Goal: Task Accomplishment & Management: Use online tool/utility

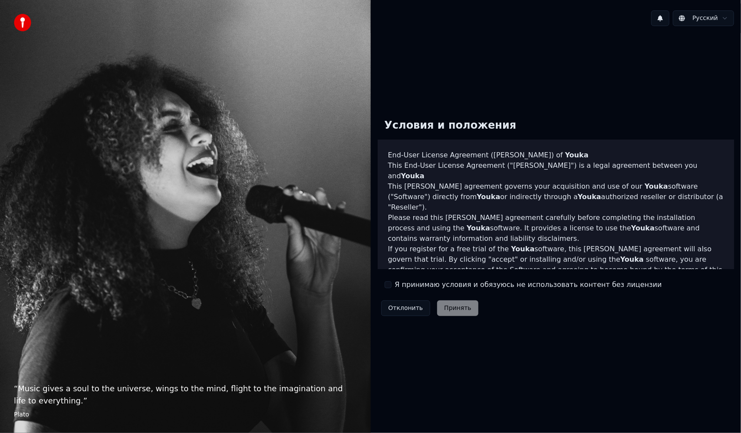
click at [459, 282] on label "Я принимаю условия и обязуюсь не использовать контент без лицензии" at bounding box center [528, 284] width 267 height 10
click at [392, 282] on button "Я принимаю условия и обязуюсь не использовать контент без лицензии" at bounding box center [388, 284] width 7 height 7
click at [437, 305] on button "Принять" at bounding box center [457, 308] width 41 height 16
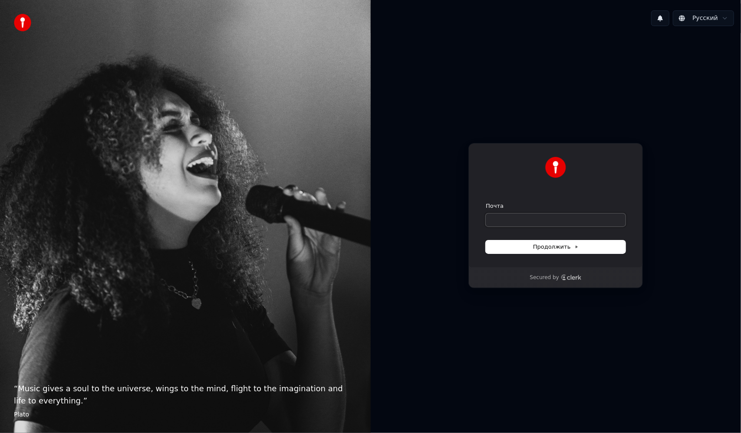
click at [556, 222] on input "Почта" at bounding box center [556, 219] width 140 height 13
click at [568, 250] on button "Продолжить" at bounding box center [556, 246] width 140 height 13
type input "**********"
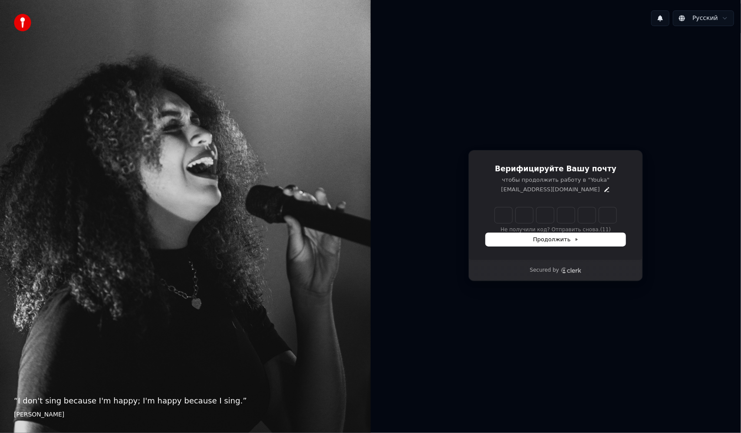
click at [506, 217] on input "Enter verification code" at bounding box center [556, 215] width 122 height 16
type input "******"
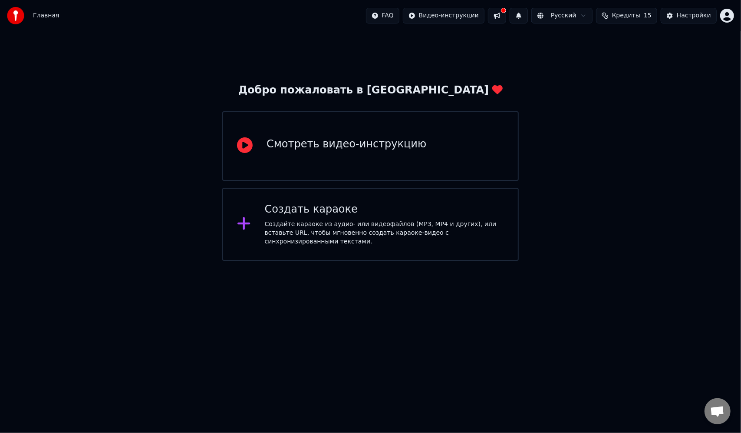
click at [295, 248] on div "Создать караоке Создайте караоке из аудио- или видеофайлов (MP3, MP4 и других),…" at bounding box center [370, 224] width 297 height 73
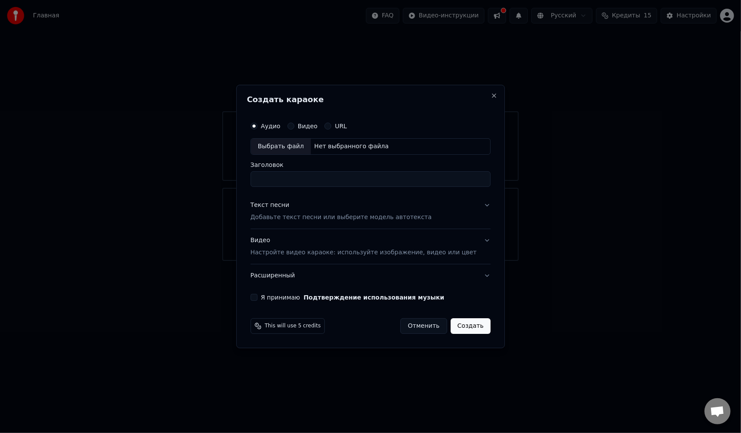
click at [290, 144] on div "Выбрать файл" at bounding box center [281, 147] width 60 height 16
type input "**********"
click at [386, 219] on p "Добавьте текст песни или выберите модель автотекста" at bounding box center [342, 217] width 182 height 9
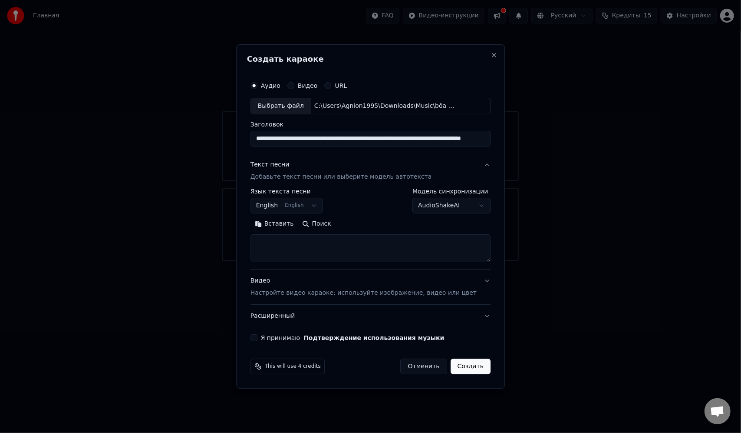
click at [307, 208] on body "**********" at bounding box center [370, 130] width 741 height 261
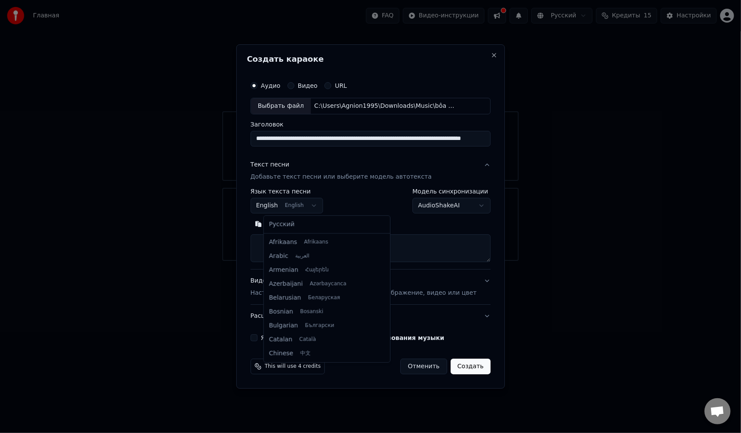
scroll to position [69, 0]
select select "**"
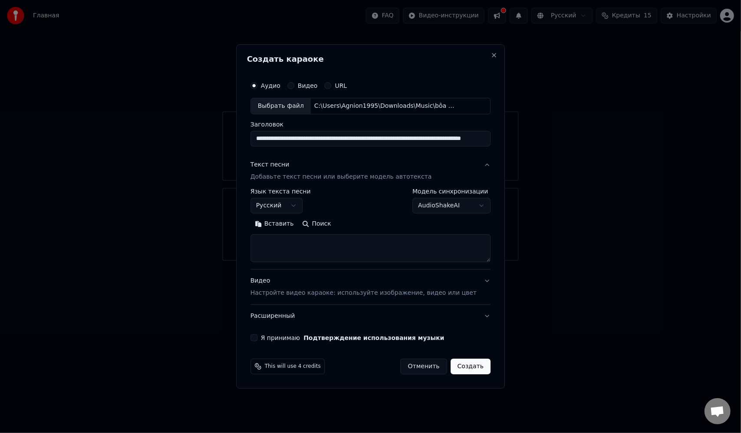
click at [301, 245] on textarea at bounding box center [371, 248] width 240 height 28
click at [290, 222] on button "Вставить" at bounding box center [275, 224] width 48 height 14
drag, startPoint x: 358, startPoint y: 257, endPoint x: 258, endPoint y: 256, distance: 99.4
click at [258, 256] on div "**********" at bounding box center [370, 216] width 269 height 344
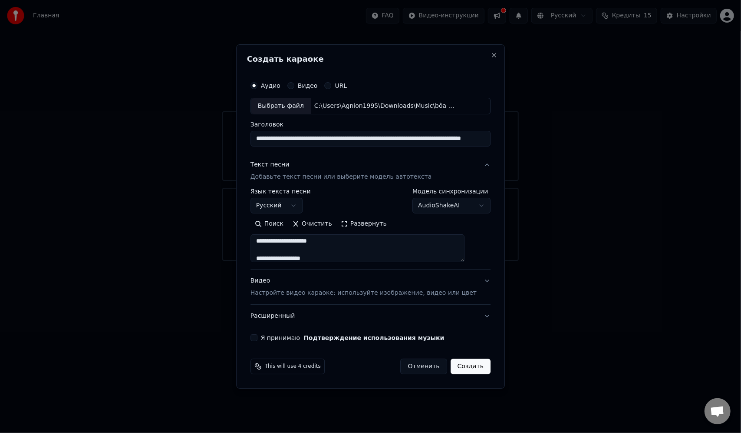
scroll to position [665, 0]
click at [346, 253] on textarea at bounding box center [358, 248] width 215 height 28
paste textarea "**********"
type textarea "**********"
click at [444, 293] on p "Настройте видео караоке: используйте изображение, видео или цвет" at bounding box center [364, 292] width 226 height 9
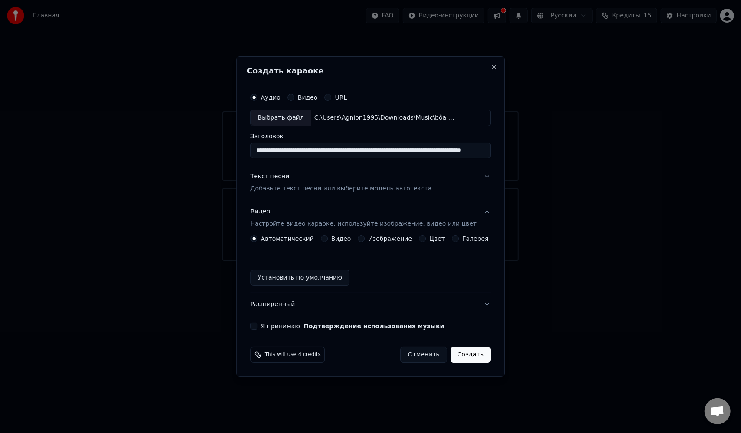
click at [258, 324] on button "Я принимаю Подтверждение использования музыки" at bounding box center [254, 325] width 7 height 7
click at [466, 355] on button "Создать" at bounding box center [471, 355] width 40 height 16
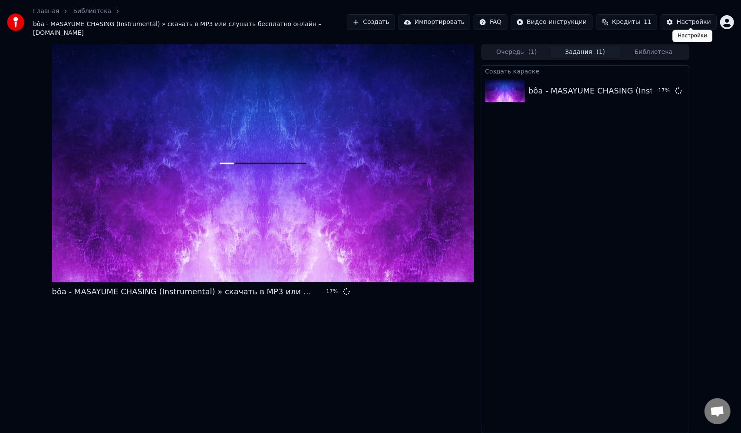
click at [673, 19] on button "Настройки" at bounding box center [689, 22] width 56 height 16
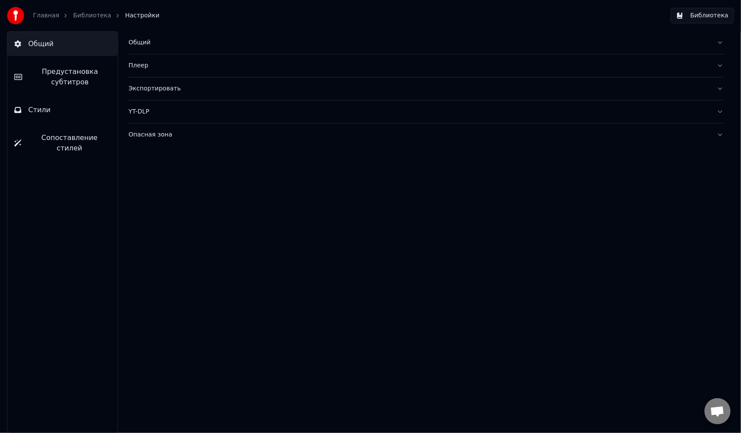
click at [56, 85] on span "Предустановка субтитров" at bounding box center [70, 76] width 82 height 21
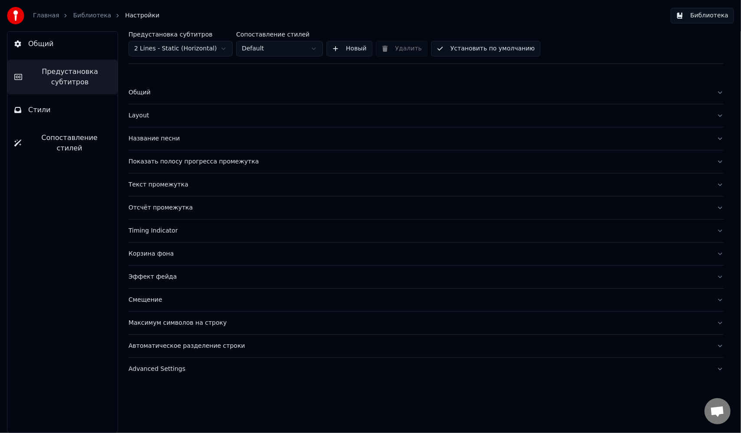
click at [32, 108] on span "Стили" at bounding box center [39, 110] width 23 height 10
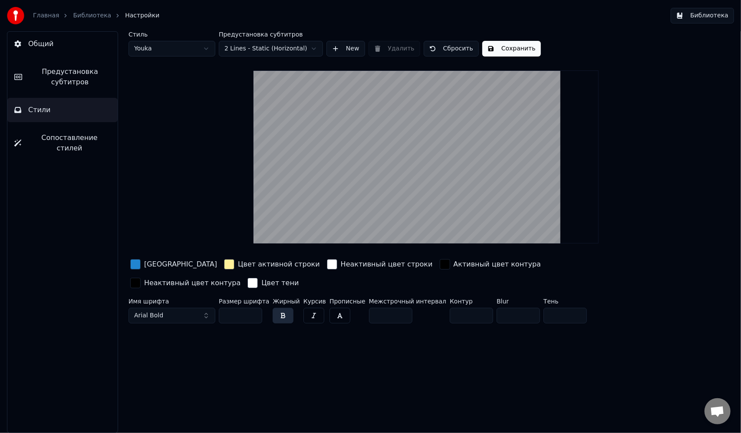
click at [171, 42] on html "Главная Библиотека Настройки Библиотека Общий Предустановка субтитров Стили Соп…" at bounding box center [370, 216] width 741 height 433
click at [171, 50] on html "Главная Библиотека Настройки Библиотека Общий Предустановка субтитров Стили Соп…" at bounding box center [370, 216] width 741 height 433
click at [71, 67] on span "Предустановка субтитров" at bounding box center [70, 76] width 82 height 21
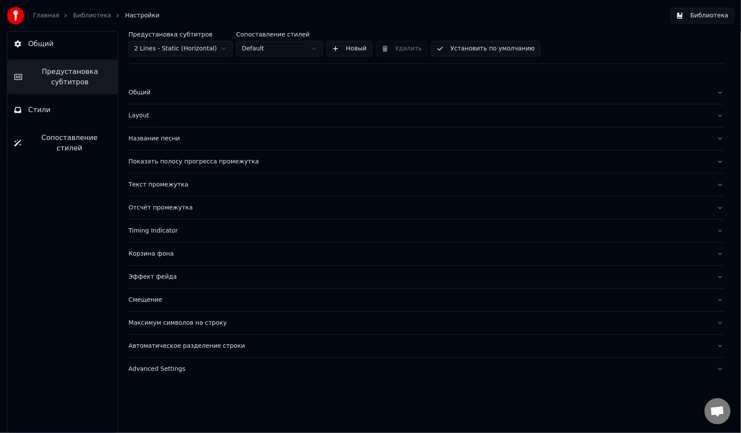
click at [63, 18] on icon "breadcrumb" at bounding box center [66, 16] width 6 height 6
click at [7, 18] on div "Главная Библиотека Настройки Библиотека" at bounding box center [370, 15] width 741 height 31
click at [10, 17] on img at bounding box center [15, 15] width 17 height 17
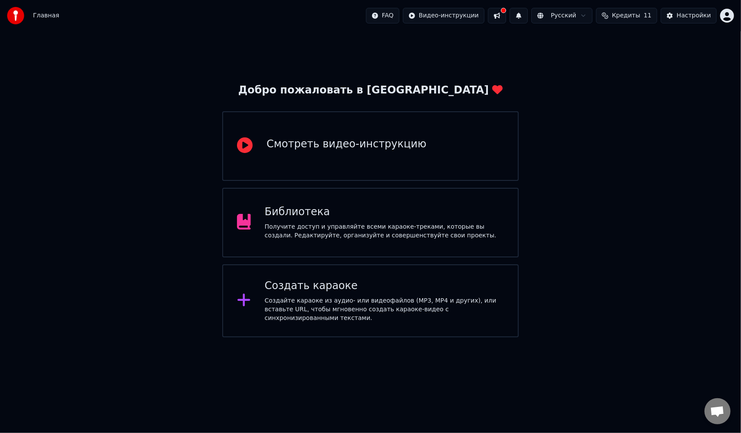
click at [387, 232] on div "Получите доступ и управляйте всеми караоке-треками, которые вы создали. Редакти…" at bounding box center [384, 230] width 239 height 17
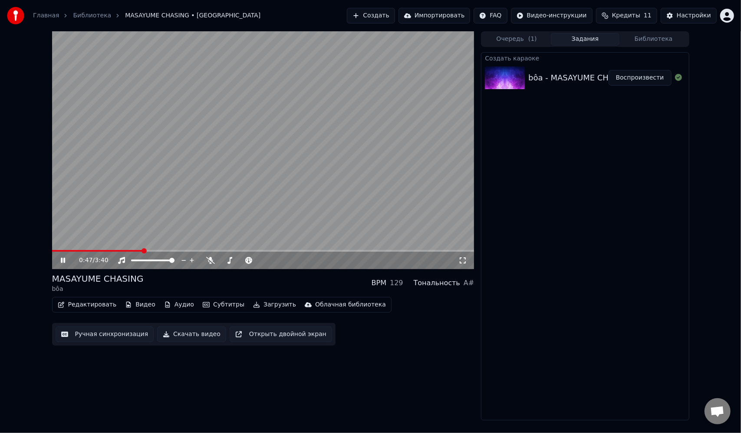
click at [403, 283] on div "129" at bounding box center [396, 282] width 13 height 10
click at [64, 261] on icon at bounding box center [63, 260] width 4 height 5
click at [122, 336] on button "Ручная синхронизация" at bounding box center [105, 334] width 99 height 16
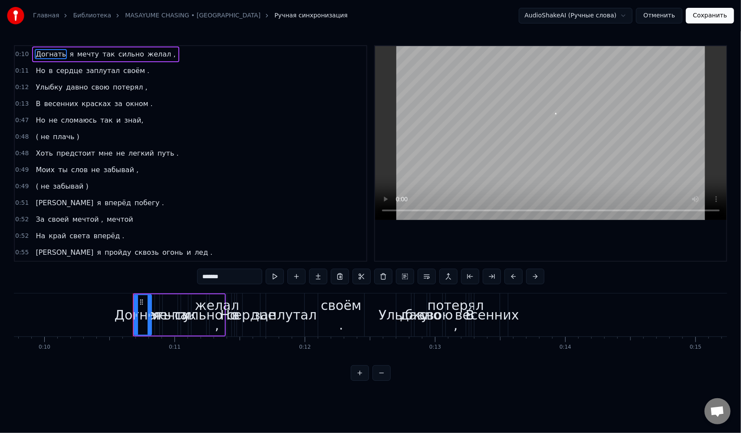
scroll to position [0, 1348]
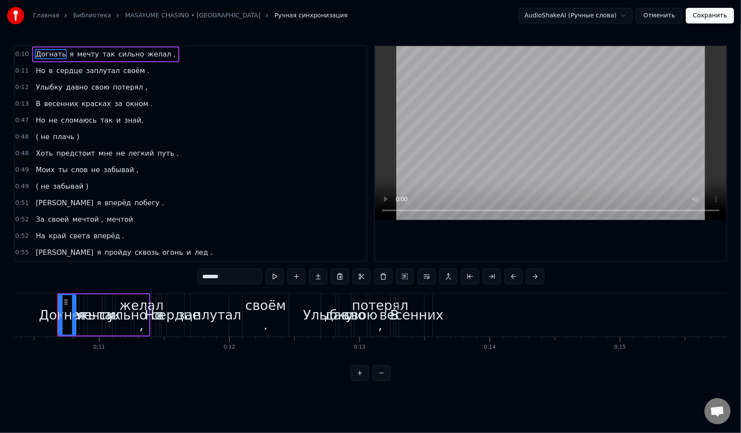
click at [382, 212] on video at bounding box center [551, 133] width 352 height 174
click at [435, 181] on video at bounding box center [551, 133] width 352 height 174
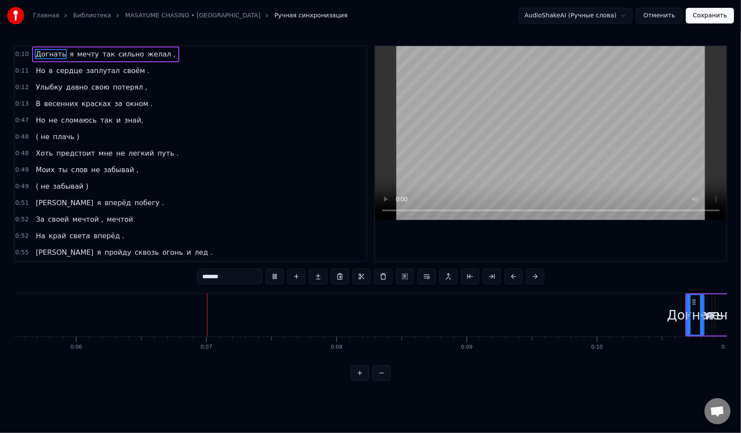
scroll to position [0, 794]
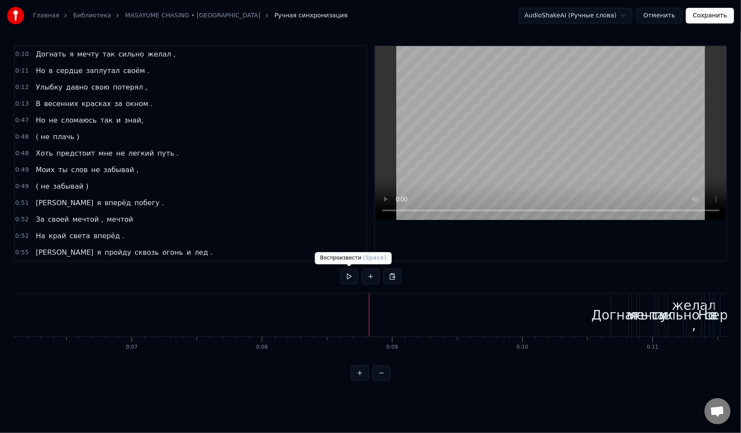
click at [348, 276] on button at bounding box center [349, 276] width 18 height 16
click at [651, 10] on button "Отменить" at bounding box center [659, 16] width 46 height 16
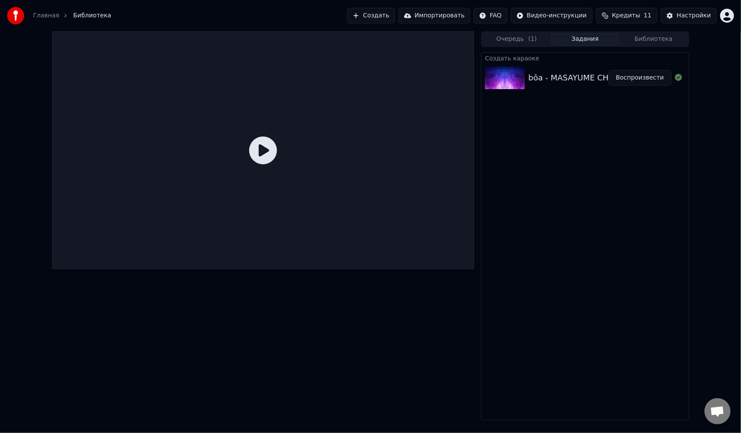
click at [527, 46] on div "Очередь ( 1 ) Задания Библиотека" at bounding box center [585, 39] width 208 height 16
click at [523, 37] on button "Очередь ( 1 )" at bounding box center [516, 39] width 69 height 13
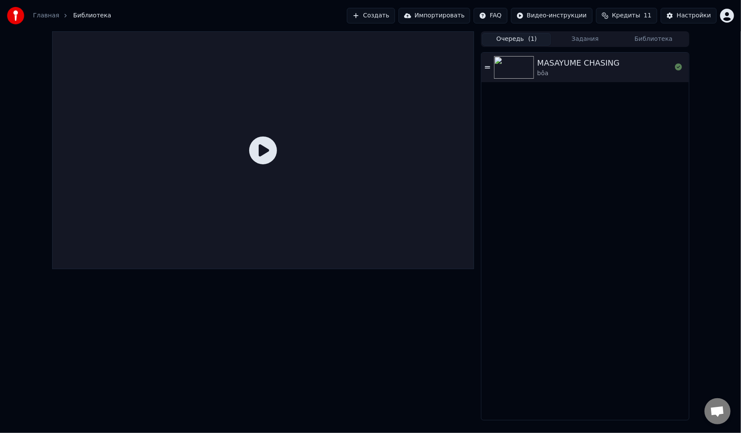
click at [395, 17] on button "Создать" at bounding box center [371, 16] width 48 height 16
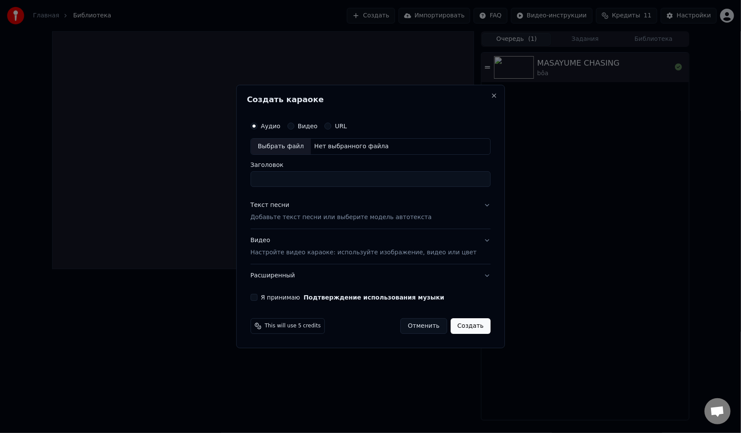
click at [297, 147] on div "Выбрать файл" at bounding box center [281, 147] width 60 height 16
type input "**********"
click at [303, 219] on p "Добавьте текст песни или выберите модель автотекста" at bounding box center [342, 217] width 182 height 9
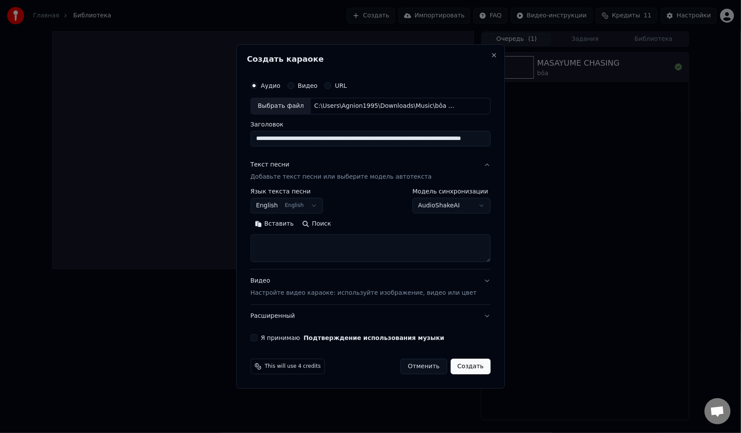
click at [294, 227] on button "Вставить" at bounding box center [275, 224] width 48 height 14
type textarea "**********"
drag, startPoint x: 379, startPoint y: 254, endPoint x: 257, endPoint y: 248, distance: 122.1
click at [257, 248] on div "**********" at bounding box center [370, 216] width 269 height 344
click at [281, 222] on button "Вставить" at bounding box center [275, 224] width 48 height 14
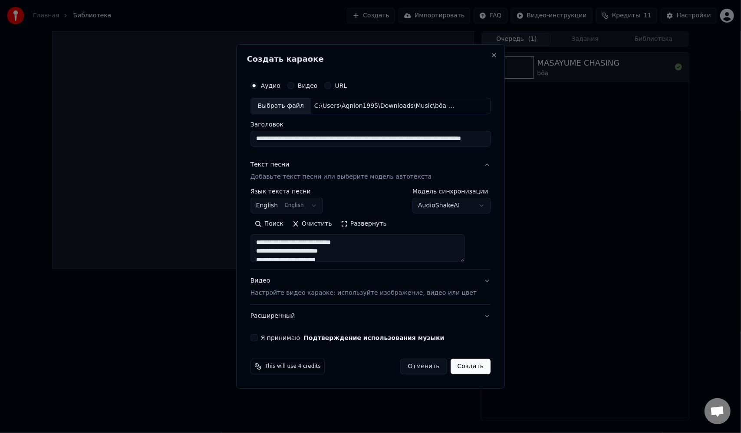
click at [426, 202] on body "**********" at bounding box center [370, 216] width 741 height 433
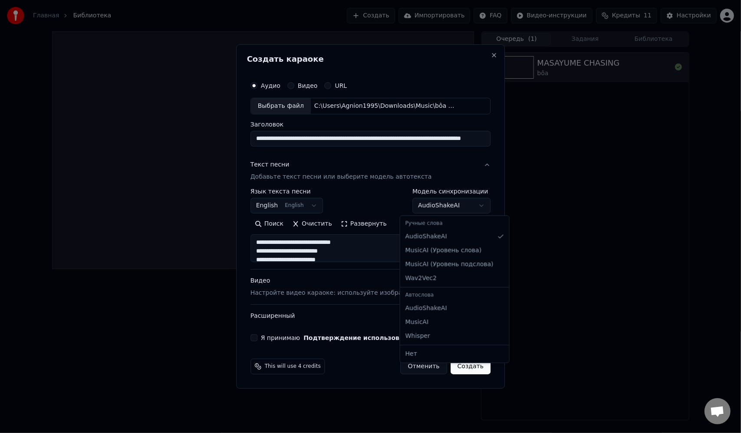
type textarea "**********"
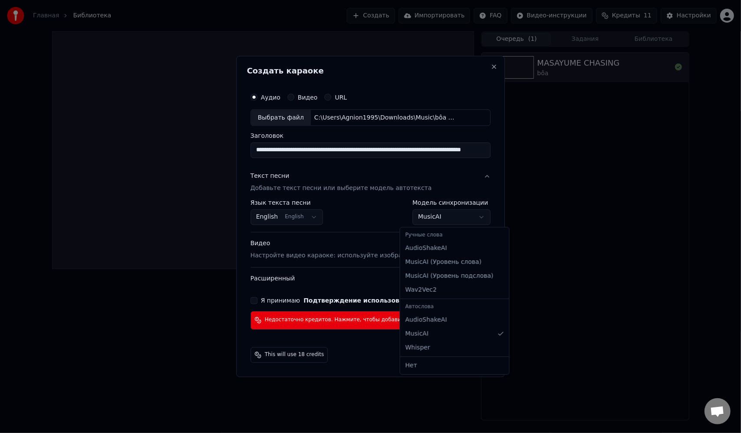
click at [452, 221] on body "**********" at bounding box center [370, 216] width 741 height 433
select select "**********"
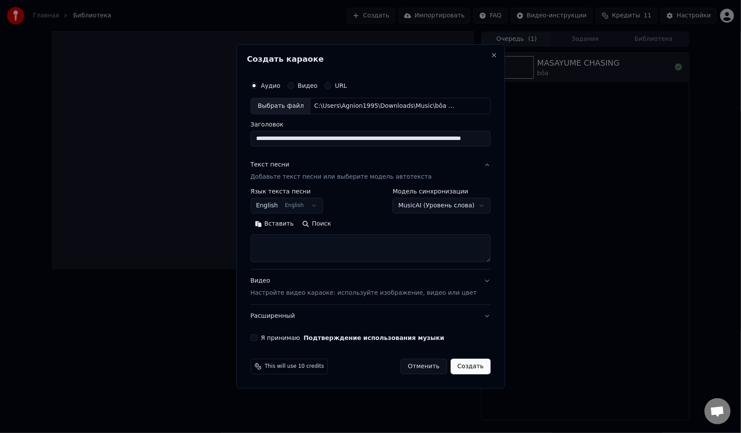
click at [315, 207] on body "**********" at bounding box center [370, 216] width 741 height 433
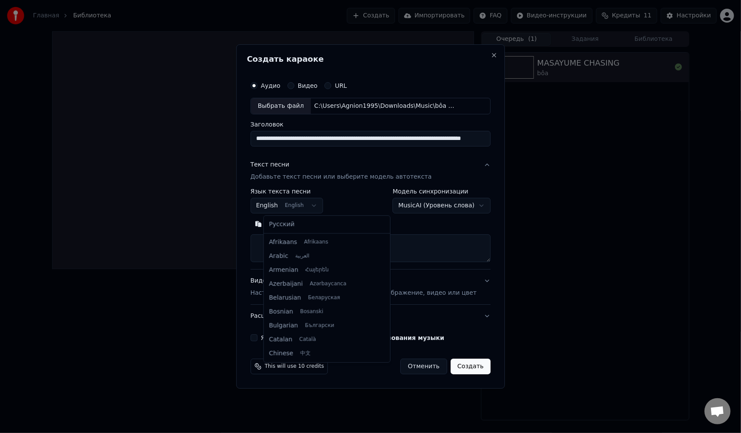
scroll to position [69, 0]
select select "**"
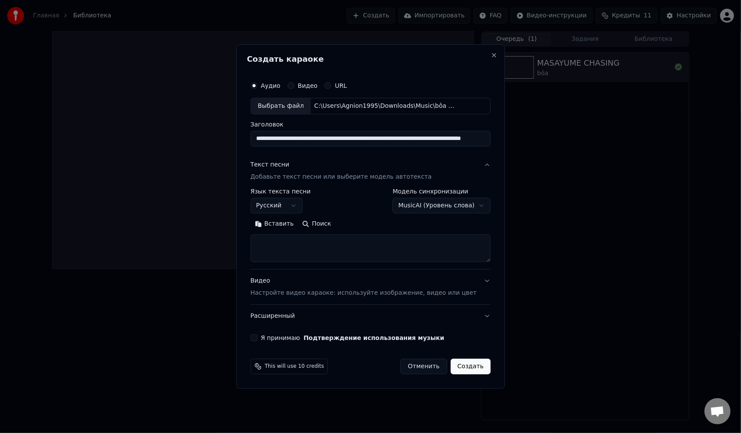
click at [339, 250] on textarea at bounding box center [371, 248] width 240 height 28
click at [292, 223] on button "Вставить" at bounding box center [275, 224] width 48 height 14
click at [258, 336] on button "Я принимаю Подтверждение использования музыки" at bounding box center [254, 337] width 7 height 7
click at [327, 317] on button "Расширенный" at bounding box center [371, 315] width 240 height 23
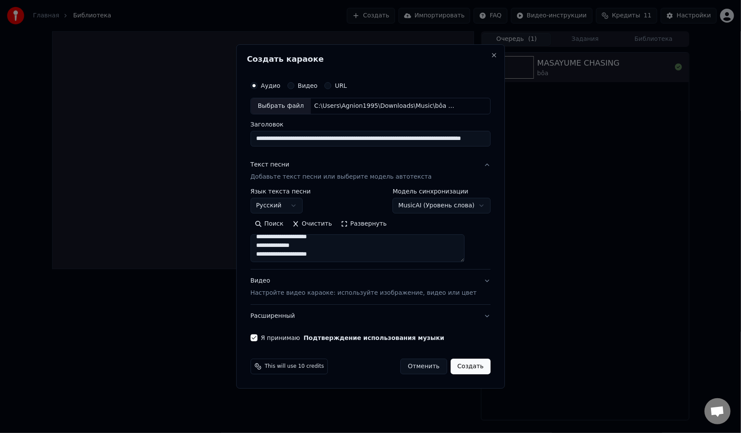
type textarea "**********"
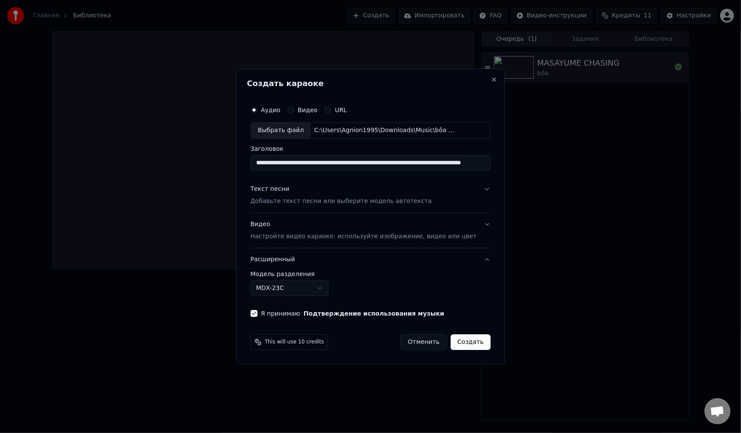
click at [320, 287] on body "**********" at bounding box center [370, 216] width 741 height 433
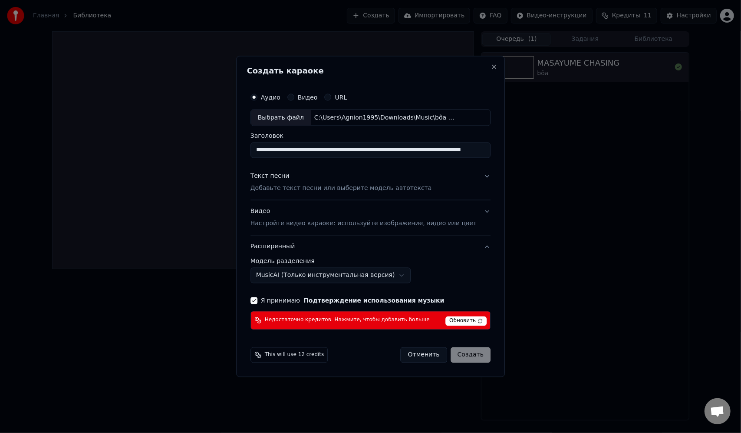
click at [292, 274] on body "**********" at bounding box center [370, 216] width 741 height 433
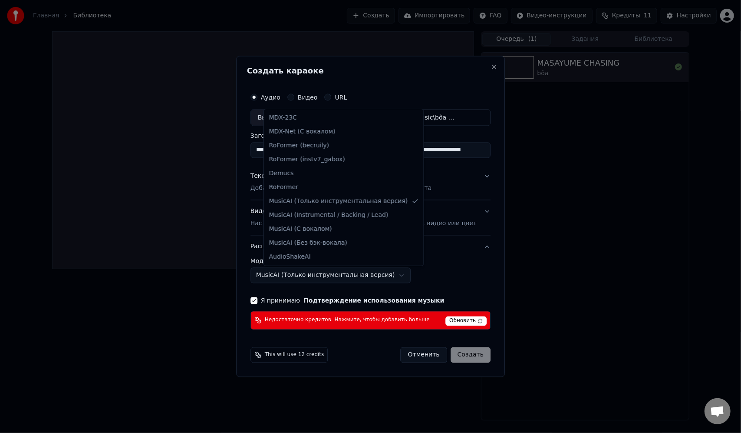
select select "******"
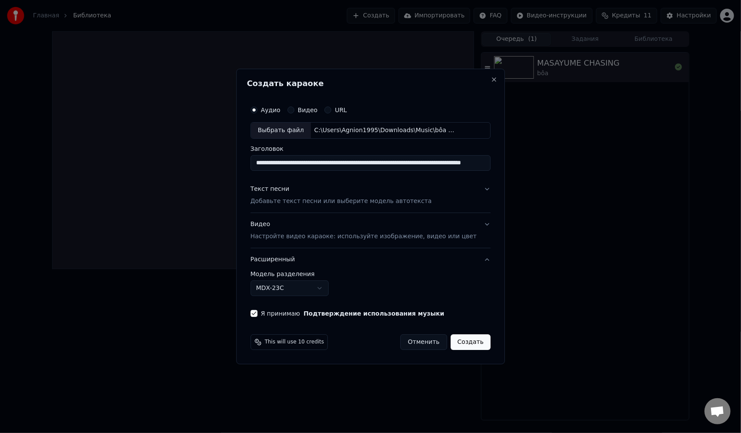
click at [460, 339] on button "Создать" at bounding box center [471, 342] width 40 height 16
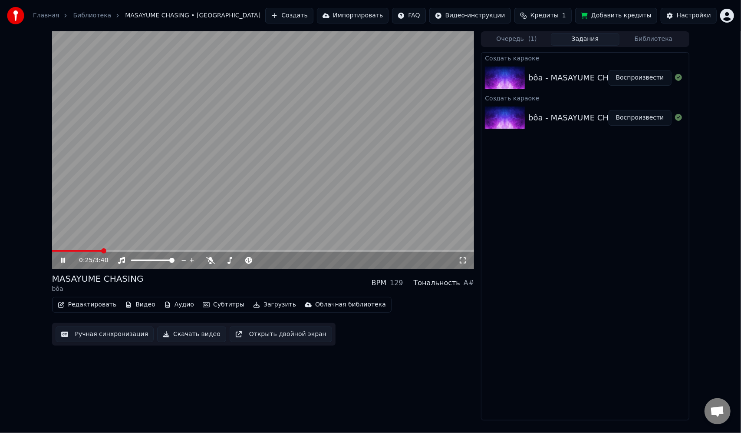
click at [83, 306] on button "Редактировать" at bounding box center [87, 304] width 66 height 12
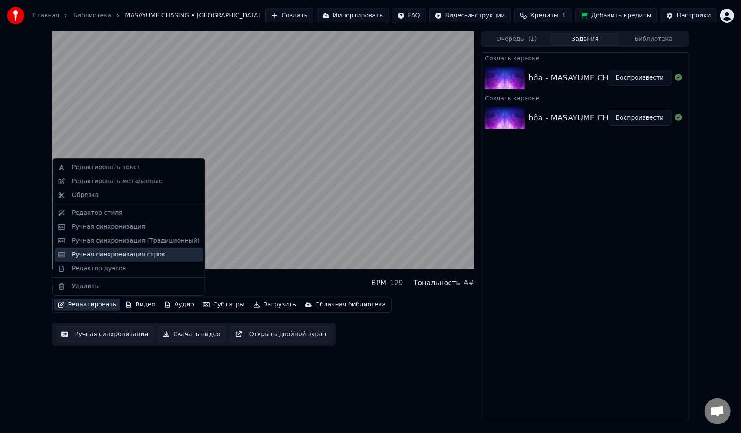
click at [168, 252] on div "Ручная синхронизация строк" at bounding box center [136, 254] width 128 height 9
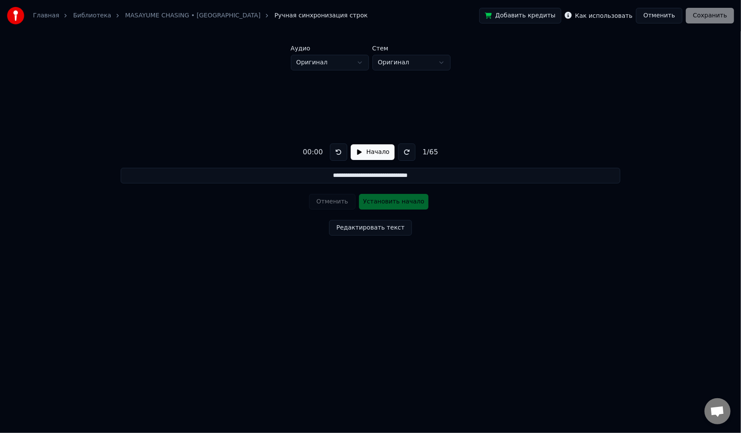
click at [373, 153] on button "Начало" at bounding box center [373, 152] width 44 height 16
click at [381, 203] on button "Установить начало" at bounding box center [393, 202] width 69 height 16
click at [384, 201] on button "Установить конец" at bounding box center [393, 202] width 69 height 16
click at [384, 201] on button "Установить начало" at bounding box center [393, 202] width 69 height 16
click at [384, 201] on button "Установить конец" at bounding box center [393, 202] width 69 height 16
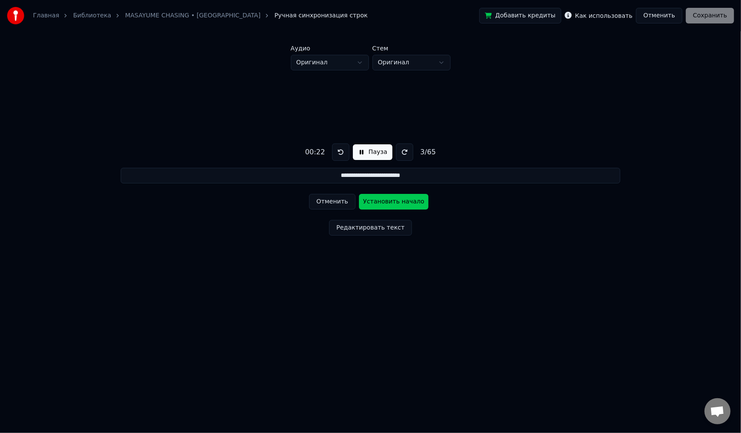
click at [384, 201] on button "Установить начало" at bounding box center [393, 202] width 69 height 16
click at [384, 201] on button "Установить конец" at bounding box center [393, 202] width 69 height 16
click at [384, 201] on button "Установить начало" at bounding box center [393, 202] width 69 height 16
click at [384, 201] on button "Установить конец" at bounding box center [393, 202] width 69 height 16
click at [384, 201] on button "Установить начало" at bounding box center [393, 202] width 69 height 16
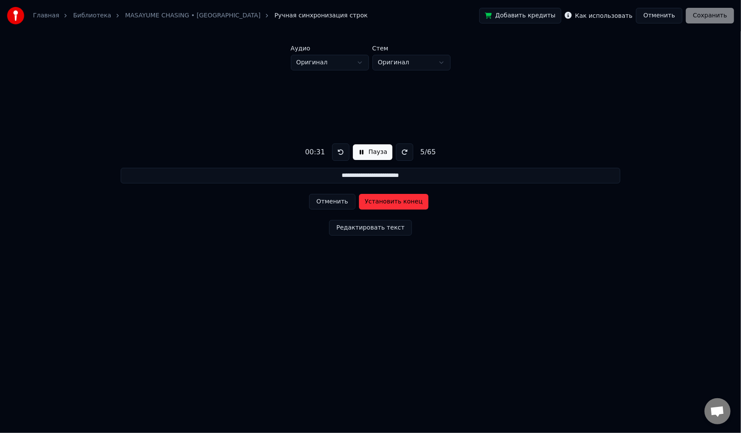
click at [384, 201] on button "Установить конец" at bounding box center [393, 202] width 69 height 16
click at [384, 201] on button "Установить начало" at bounding box center [393, 202] width 69 height 16
click at [384, 201] on button "Установить конец" at bounding box center [393, 202] width 69 height 16
click at [386, 200] on button "Установить начало" at bounding box center [393, 202] width 69 height 16
click at [386, 199] on button "Установить конец" at bounding box center [393, 202] width 69 height 16
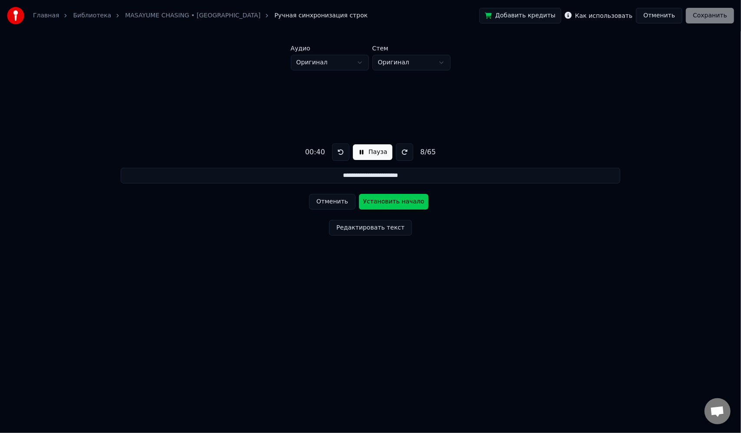
click at [328, 202] on button "Отменить" at bounding box center [332, 202] width 46 height 16
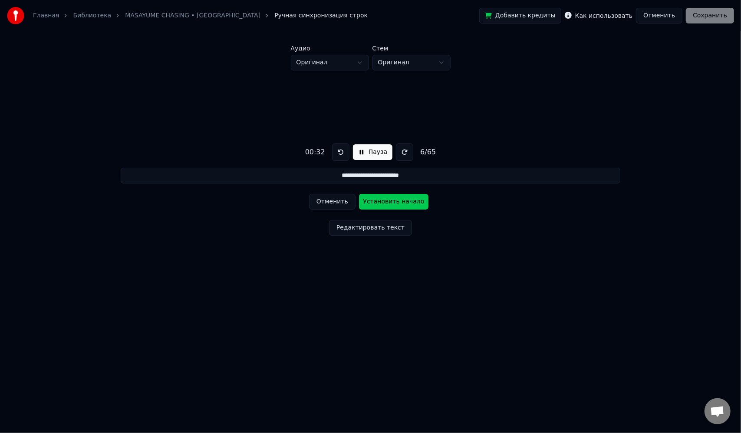
click at [328, 202] on button "Отменить" at bounding box center [332, 202] width 46 height 16
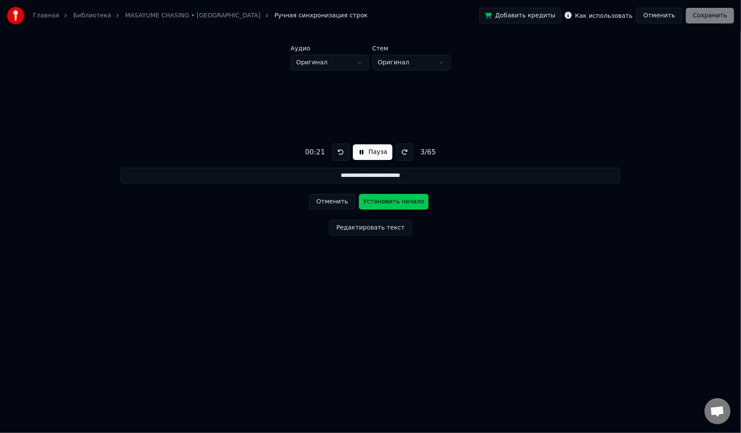
click at [328, 202] on button "Отменить" at bounding box center [332, 202] width 46 height 16
click at [328, 202] on div "Отменить Установить начало" at bounding box center [370, 201] width 123 height 23
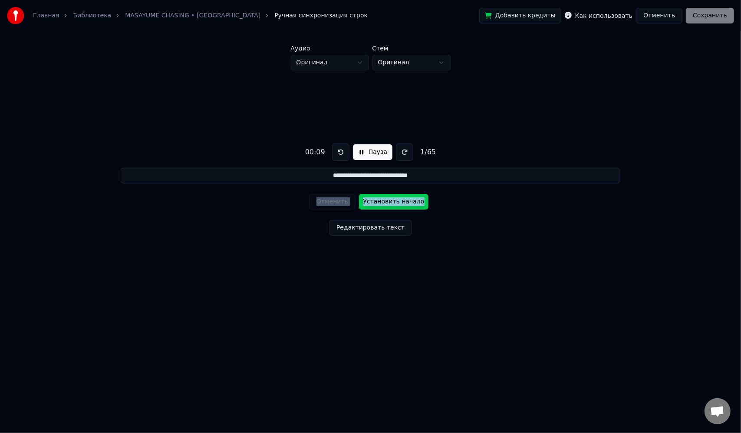
click at [328, 202] on div "Отменить Установить начало" at bounding box center [370, 201] width 123 height 23
click at [502, 220] on div "**********" at bounding box center [370, 187] width 713 height 234
click at [337, 200] on div "Отменить Установить начало" at bounding box center [370, 201] width 123 height 23
click at [361, 153] on button "Пауза" at bounding box center [373, 152] width 40 height 16
click at [333, 151] on button at bounding box center [338, 151] width 17 height 17
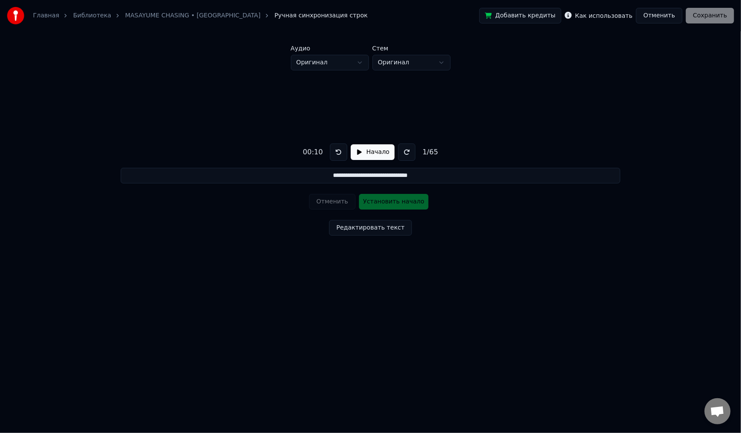
click at [333, 151] on button at bounding box center [338, 151] width 17 height 17
click at [370, 148] on button "Начало" at bounding box center [373, 152] width 44 height 16
click at [393, 201] on button "Установить начало" at bounding box center [393, 202] width 69 height 16
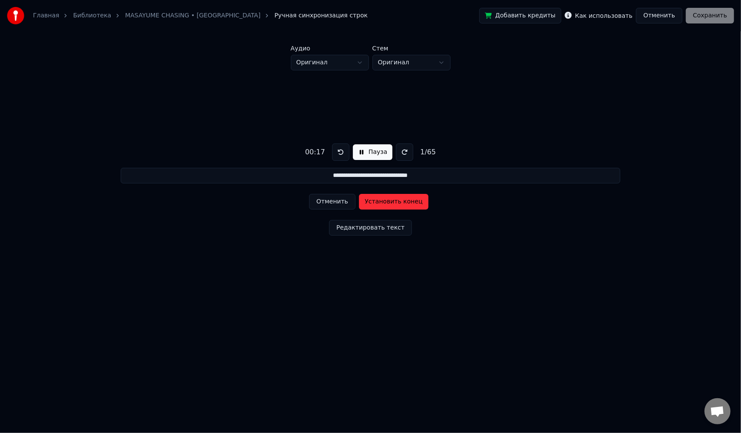
click at [393, 201] on button "Установить конец" at bounding box center [393, 202] width 69 height 16
click at [393, 201] on button "Установить начало" at bounding box center [393, 202] width 69 height 16
click at [393, 201] on button "Установить конец" at bounding box center [393, 202] width 69 height 16
click at [393, 201] on button "Установить начало" at bounding box center [393, 202] width 69 height 16
click at [393, 202] on button "Установить конец" at bounding box center [393, 202] width 69 height 16
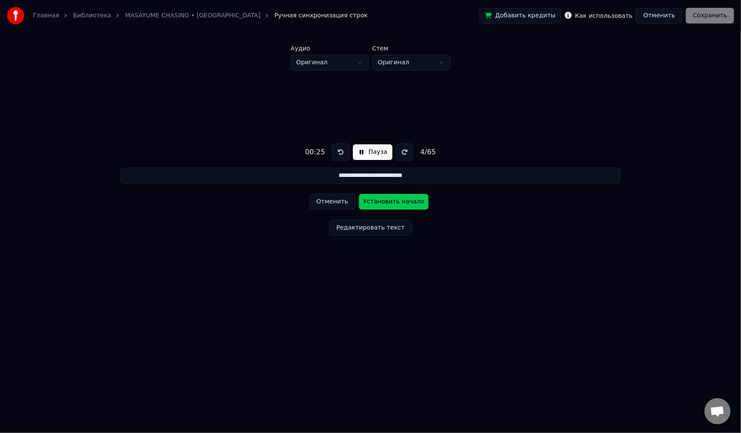
click at [393, 202] on button "Установить начало" at bounding box center [393, 202] width 69 height 16
click at [393, 202] on button "Установить конец" at bounding box center [393, 202] width 69 height 16
click at [393, 202] on button "Установить начало" at bounding box center [393, 202] width 69 height 16
click at [393, 202] on button "Установить конец" at bounding box center [393, 202] width 69 height 16
click at [393, 202] on button "Установить начало" at bounding box center [393, 202] width 69 height 16
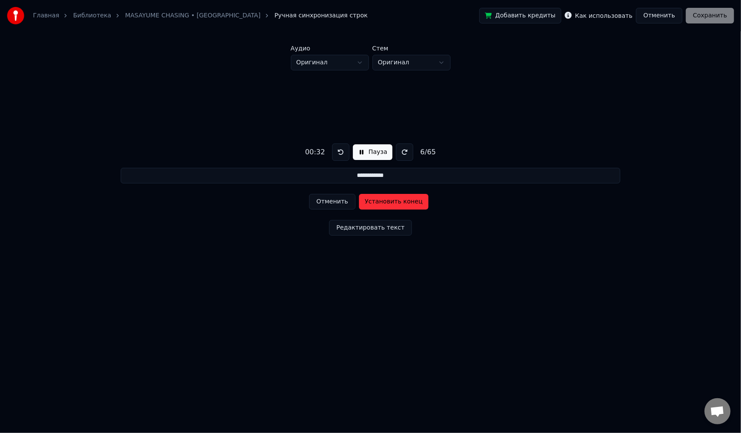
click at [393, 202] on button "Установить конец" at bounding box center [393, 202] width 69 height 16
click at [393, 202] on button "Установить начало" at bounding box center [393, 202] width 69 height 16
click at [393, 202] on button "Установить конец" at bounding box center [393, 202] width 69 height 16
click at [393, 202] on button "Установить начало" at bounding box center [393, 202] width 69 height 16
click at [340, 152] on button at bounding box center [340, 151] width 17 height 17
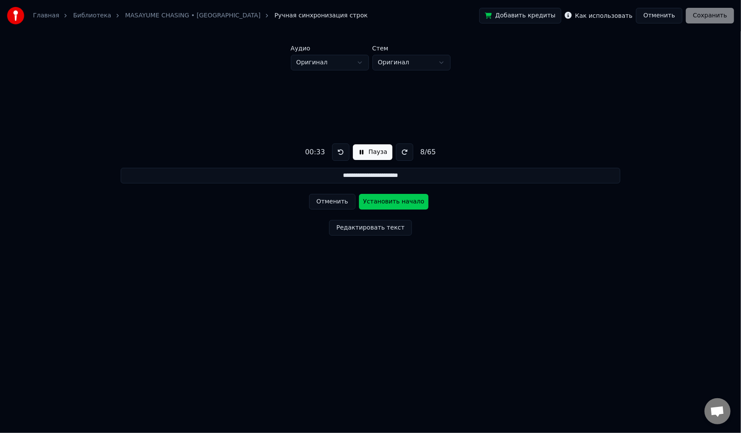
click at [340, 152] on button at bounding box center [340, 151] width 17 height 17
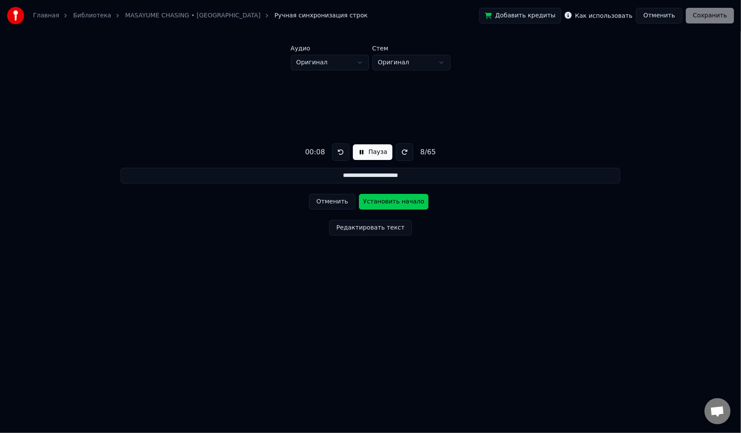
click at [340, 152] on button at bounding box center [340, 151] width 17 height 17
click at [327, 204] on button "Отменить" at bounding box center [332, 202] width 46 height 16
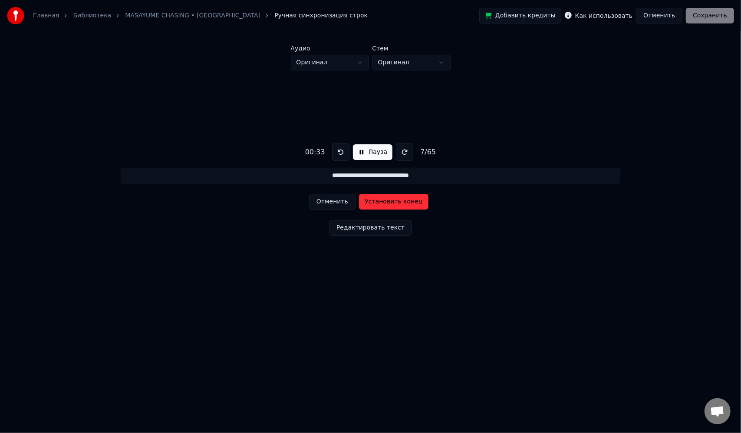
click at [327, 204] on button "Отменить" at bounding box center [332, 202] width 46 height 16
click at [327, 203] on button "Отменить" at bounding box center [332, 202] width 46 height 16
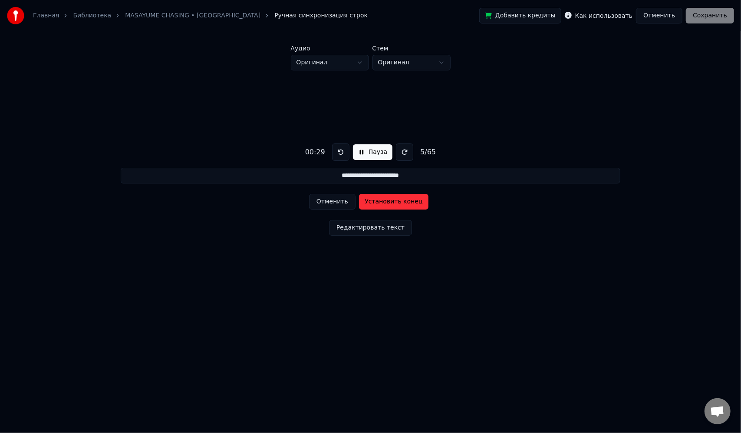
click at [327, 203] on button "Отменить" at bounding box center [332, 202] width 46 height 16
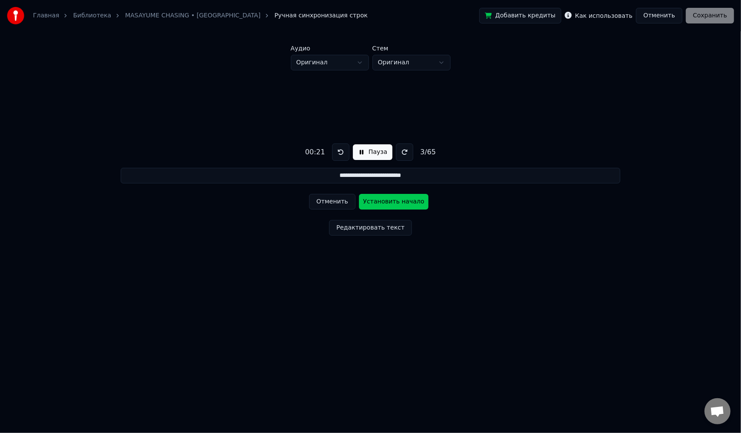
click at [327, 203] on button "Отменить" at bounding box center [332, 202] width 46 height 16
click at [327, 203] on div "Отменить Установить конец" at bounding box center [370, 201] width 123 height 23
click at [327, 203] on div "Отменить Установить начало" at bounding box center [370, 201] width 123 height 23
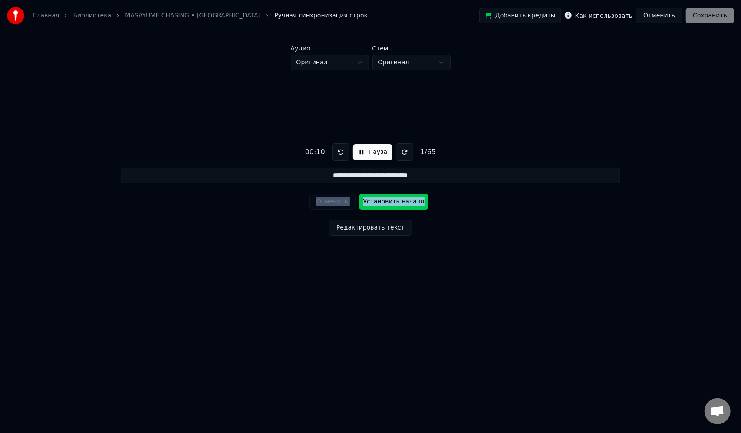
click at [327, 203] on div "Отменить Установить начало" at bounding box center [370, 201] width 123 height 23
click at [345, 150] on button at bounding box center [340, 151] width 17 height 17
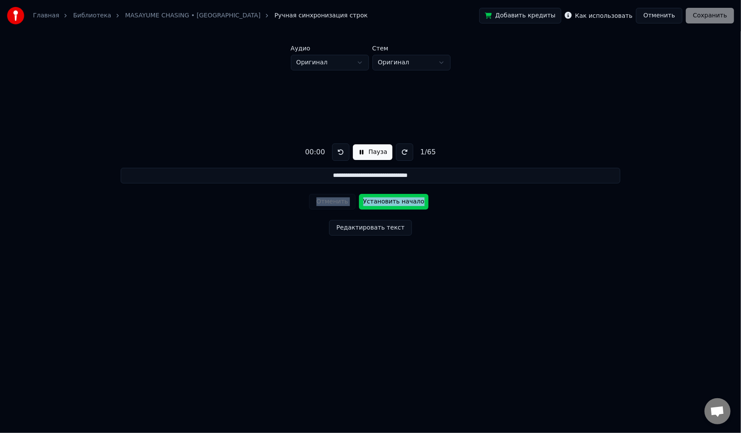
click at [345, 150] on button at bounding box center [340, 151] width 17 height 17
click at [460, 210] on div "**********" at bounding box center [370, 187] width 713 height 234
click at [407, 200] on button "Установить начало" at bounding box center [393, 202] width 69 height 16
click at [404, 203] on button "Установить конец" at bounding box center [393, 202] width 69 height 16
click at [404, 203] on button "Установить начало" at bounding box center [393, 202] width 69 height 16
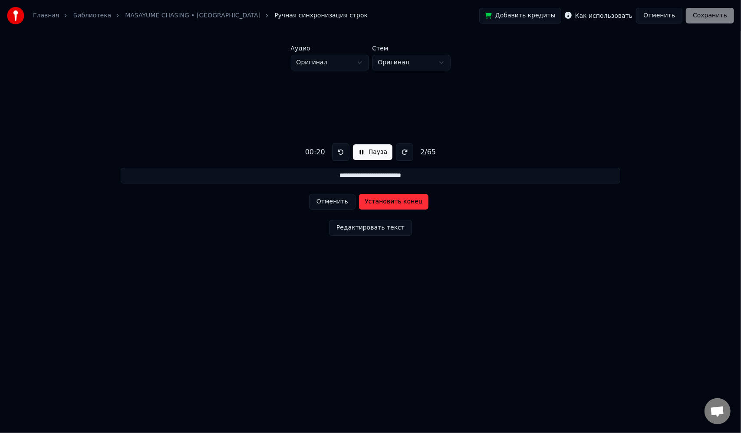
click at [404, 202] on button "Установить конец" at bounding box center [393, 202] width 69 height 16
click at [404, 202] on button "Установить начало" at bounding box center [393, 202] width 69 height 16
click at [403, 201] on button "Установить конец" at bounding box center [393, 202] width 69 height 16
click at [403, 201] on button "Установить начало" at bounding box center [393, 202] width 69 height 16
click at [403, 200] on button "Установить конец" at bounding box center [393, 202] width 69 height 16
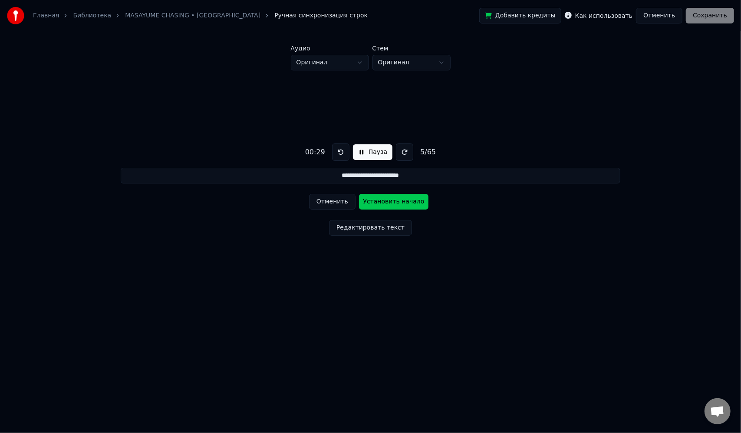
click at [403, 200] on button "Установить начало" at bounding box center [393, 202] width 69 height 16
click at [403, 200] on button "Установить конец" at bounding box center [393, 202] width 69 height 16
click at [403, 200] on button "Установить начало" at bounding box center [393, 202] width 69 height 16
click at [403, 200] on button "Установить конец" at bounding box center [393, 202] width 69 height 16
click at [403, 200] on button "Установить начало" at bounding box center [393, 202] width 69 height 16
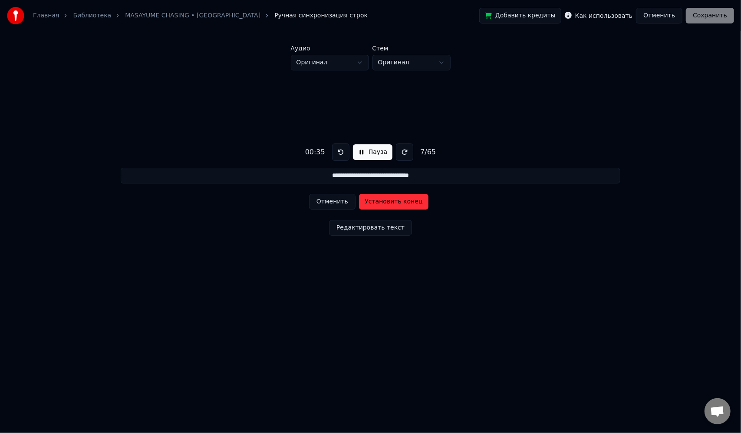
click at [403, 200] on button "Установить конец" at bounding box center [393, 202] width 69 height 16
click at [403, 200] on button "Установить начало" at bounding box center [393, 202] width 69 height 16
click at [403, 200] on button "Установить конец" at bounding box center [393, 202] width 69 height 16
click at [403, 200] on button "Установить начало" at bounding box center [393, 202] width 69 height 16
click at [403, 200] on button "Установить конец" at bounding box center [393, 202] width 69 height 16
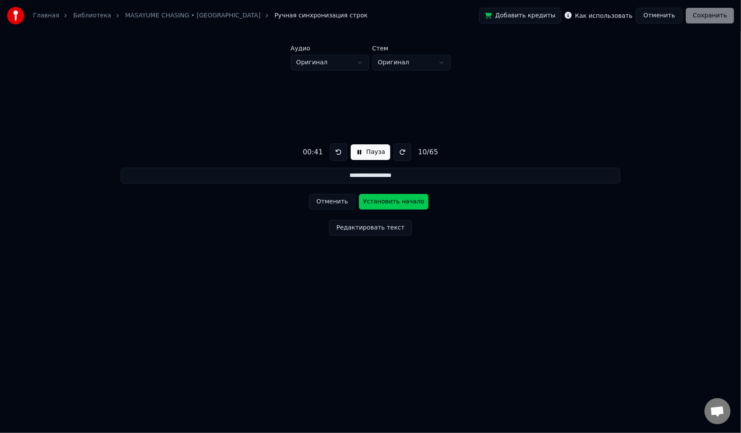
click at [403, 200] on button "Установить начало" at bounding box center [393, 202] width 69 height 16
click at [403, 200] on button "Установить конец" at bounding box center [393, 202] width 69 height 16
click at [403, 200] on button "Установить начало" at bounding box center [393, 202] width 69 height 16
click at [403, 200] on button "Установить конец" at bounding box center [393, 202] width 69 height 16
click at [403, 200] on button "Установить начало" at bounding box center [393, 202] width 69 height 16
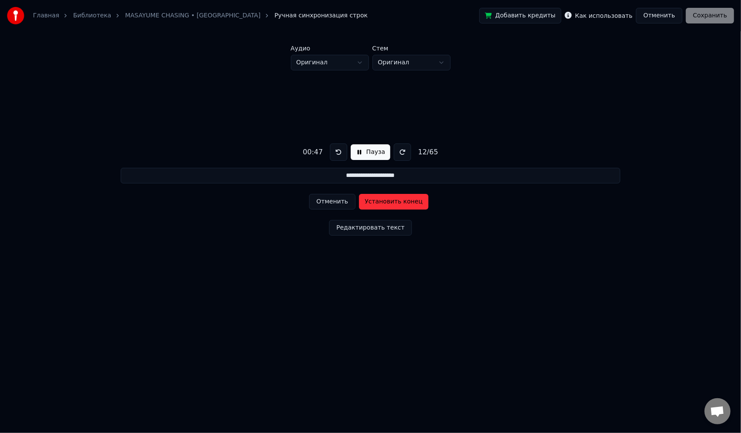
click at [403, 200] on button "Установить конец" at bounding box center [393, 202] width 69 height 16
click at [403, 200] on button "Установить начало" at bounding box center [393, 202] width 69 height 16
click at [403, 200] on button "Установить конец" at bounding box center [393, 202] width 69 height 16
type input "**********"
click at [380, 155] on button "Пауза" at bounding box center [371, 152] width 40 height 16
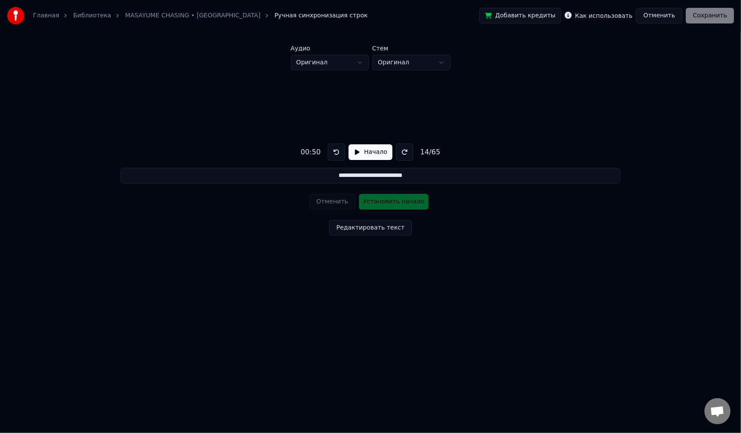
click at [710, 10] on div "Добавить кредиты Как использовать Отменить Сохранить" at bounding box center [606, 16] width 255 height 16
click at [358, 155] on button "Начало" at bounding box center [371, 152] width 44 height 16
click at [353, 154] on button "Пауза" at bounding box center [371, 152] width 40 height 16
click at [662, 17] on button "Отменить" at bounding box center [659, 16] width 46 height 16
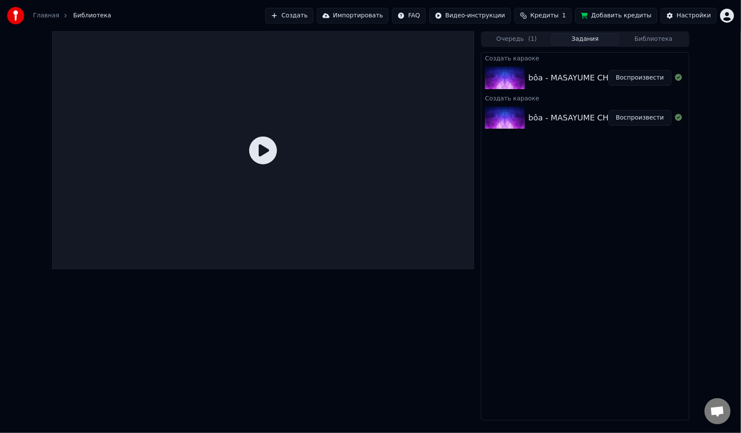
click at [506, 113] on img at bounding box center [505, 117] width 40 height 23
click at [504, 109] on img at bounding box center [505, 117] width 40 height 23
click at [506, 73] on img at bounding box center [505, 77] width 40 height 23
click at [510, 103] on div "bôa - MASAYUME CHASING (Instrumental) » скачать в MP3 или слушать бесплатно онл…" at bounding box center [585, 118] width 207 height 30
click at [507, 44] on button "Очередь ( 1 )" at bounding box center [516, 39] width 69 height 13
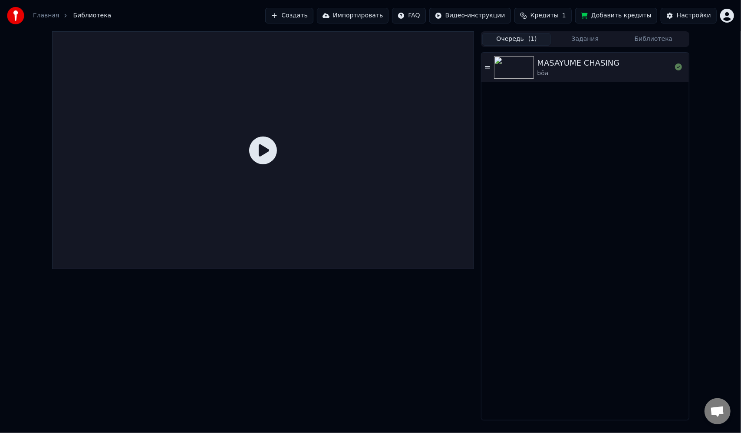
click at [515, 69] on img at bounding box center [514, 67] width 40 height 23
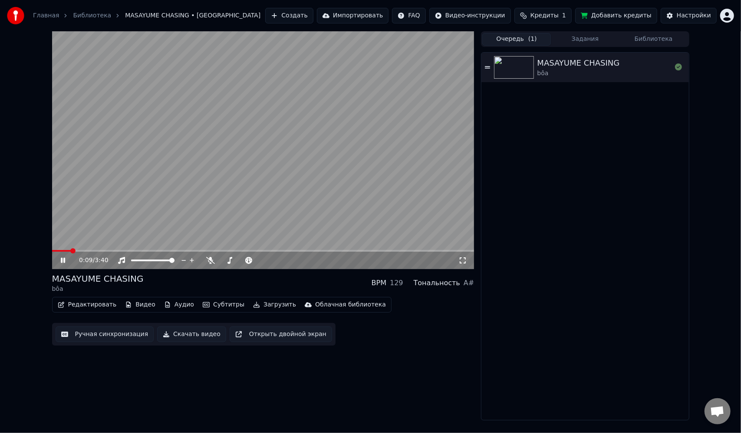
click at [62, 258] on icon at bounding box center [63, 260] width 4 height 5
click at [563, 43] on button "Задания" at bounding box center [585, 39] width 69 height 13
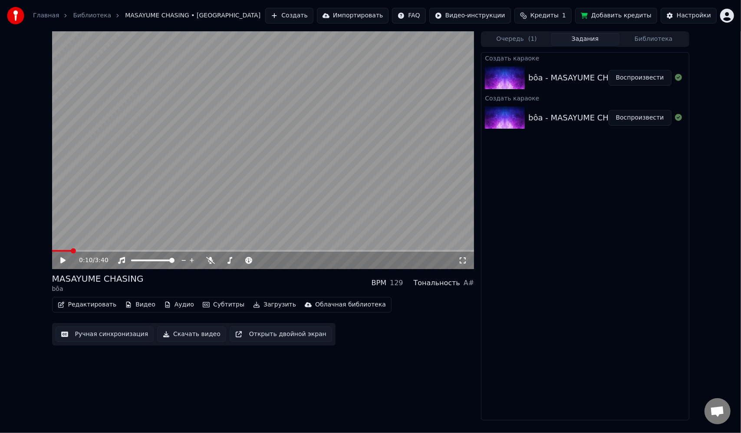
click at [543, 129] on div "bôa - MASAYUME CHASING (Instrumental) » скачать в MP3 или слушать бесплатно онл…" at bounding box center [585, 118] width 207 height 30
click at [524, 76] on img at bounding box center [505, 77] width 40 height 23
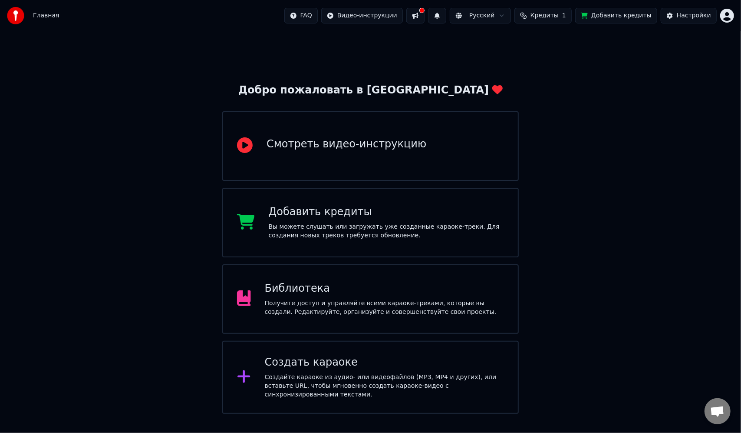
click at [383, 363] on div "Создать караоке" at bounding box center [384, 362] width 239 height 14
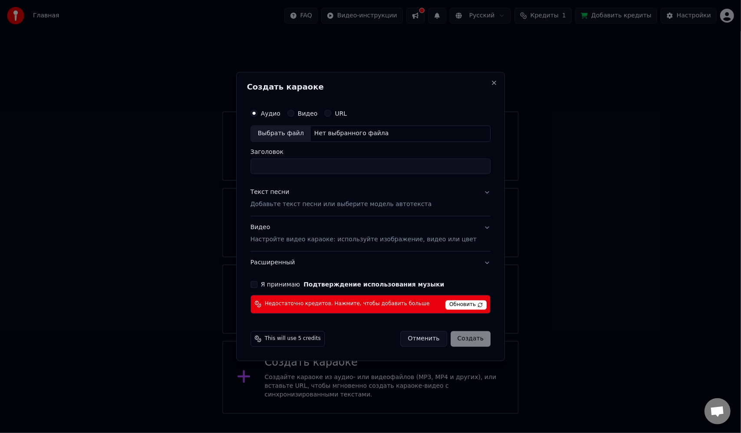
click at [321, 339] on span "This will use 5 credits" at bounding box center [293, 338] width 56 height 7
click at [408, 337] on button "Отменить" at bounding box center [424, 338] width 46 height 16
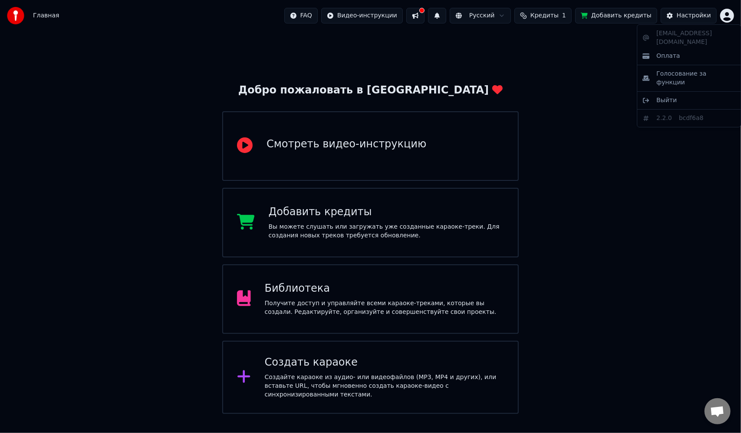
click at [724, 15] on html "Главная FAQ Видео-инструкции Русский Кредиты 1 Добавить кредиты Настройки Добро…" at bounding box center [370, 206] width 741 height 413
click at [680, 93] on div "Выйти" at bounding box center [689, 100] width 100 height 14
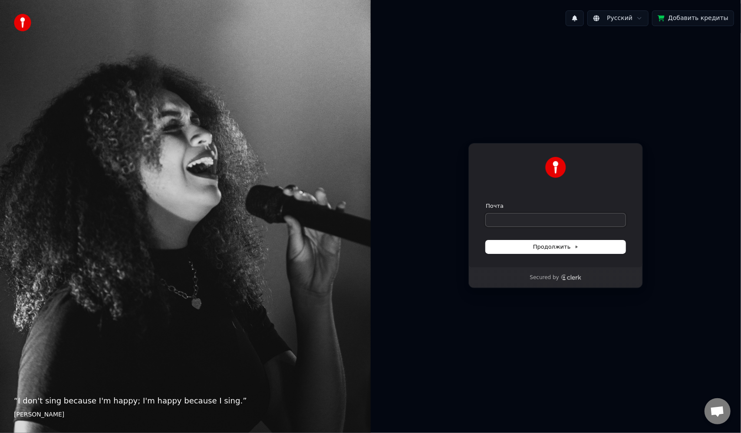
click at [535, 223] on input "Почта" at bounding box center [556, 219] width 140 height 13
type input "*"
click at [486, 202] on button "submit" at bounding box center [486, 202] width 0 height 0
type input "**********"
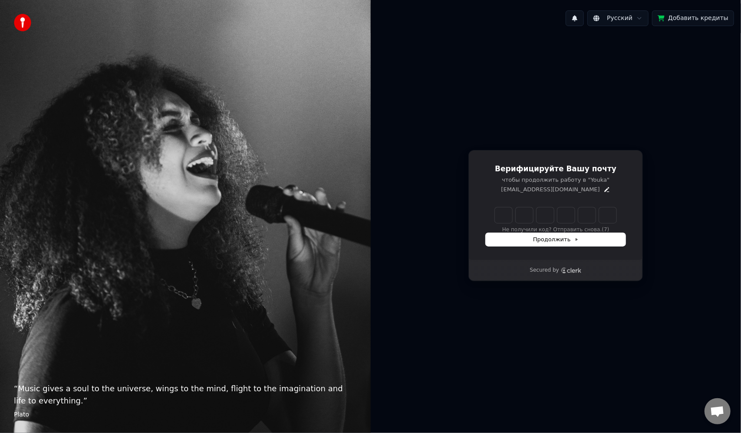
click at [500, 215] on input "Enter verification code" at bounding box center [556, 215] width 122 height 16
type input "******"
